Goal: Transaction & Acquisition: Book appointment/travel/reservation

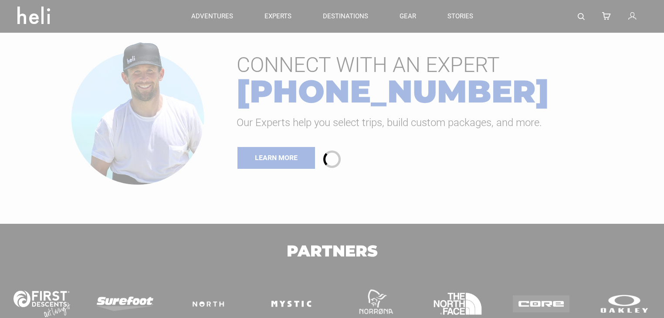
type input "Heli Skiing"
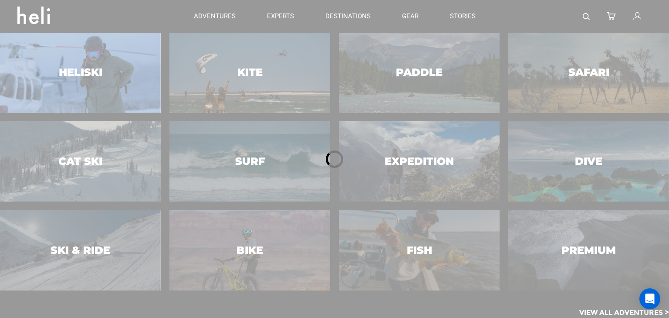
click at [110, 80] on div at bounding box center [334, 159] width 669 height 318
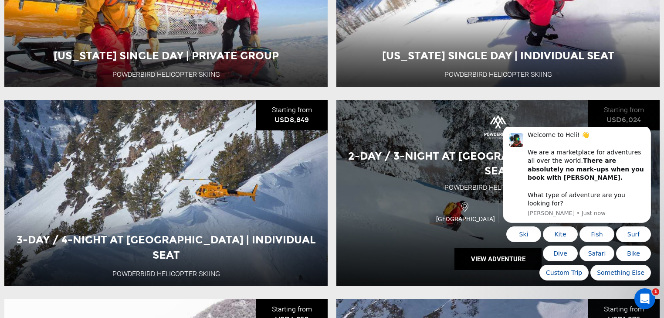
click at [488, 177] on span "2-Day / 3-Night at [GEOGRAPHIC_DATA] | Individual Seat" at bounding box center [498, 162] width 300 height 27
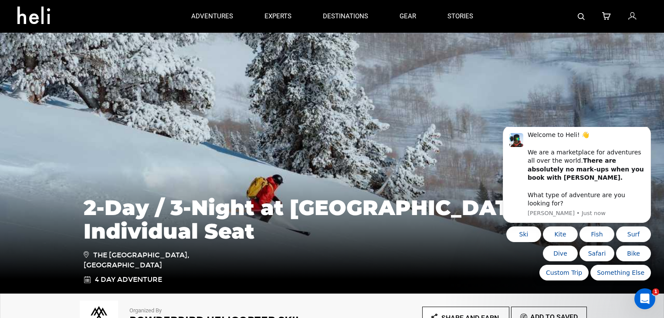
type input "Heli Skiing"
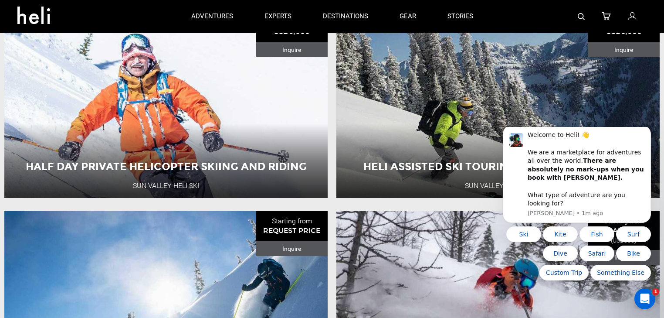
scroll to position [1860, 0]
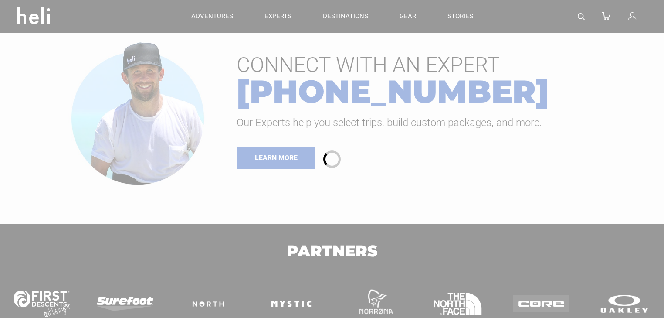
type input "Heli Skiing"
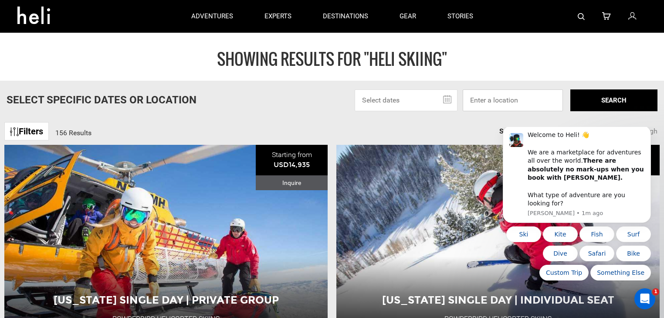
click at [513, 96] on input at bounding box center [513, 100] width 100 height 22
click at [513, 101] on input at bounding box center [513, 100] width 100 height 22
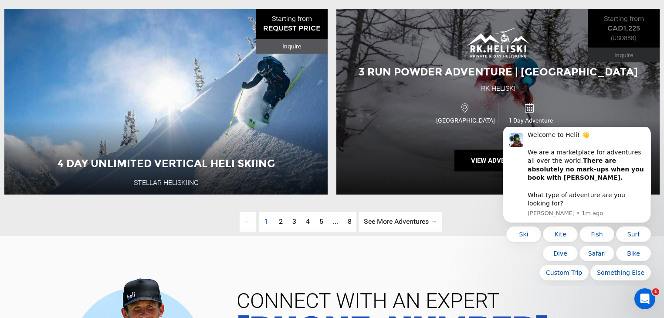
scroll to position [2266, 0]
